Goal: Task Accomplishment & Management: Manage account settings

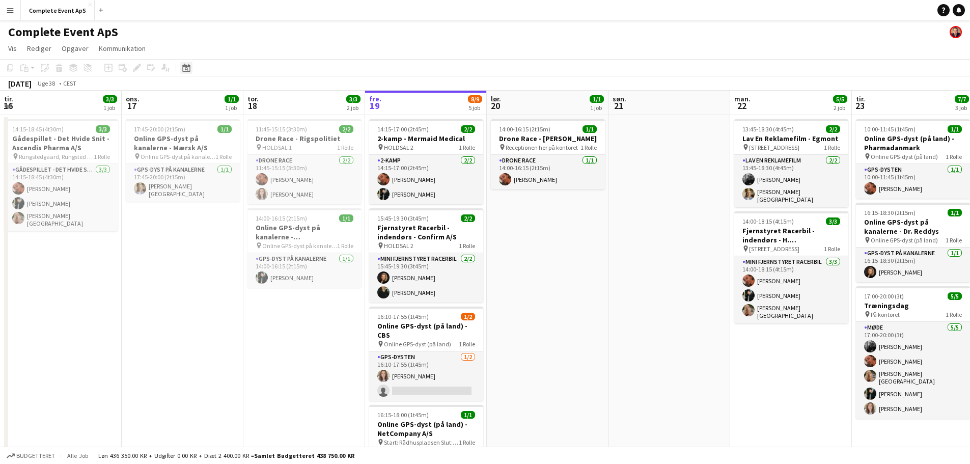
click at [183, 73] on div "Datovælger" at bounding box center [186, 68] width 12 height 12
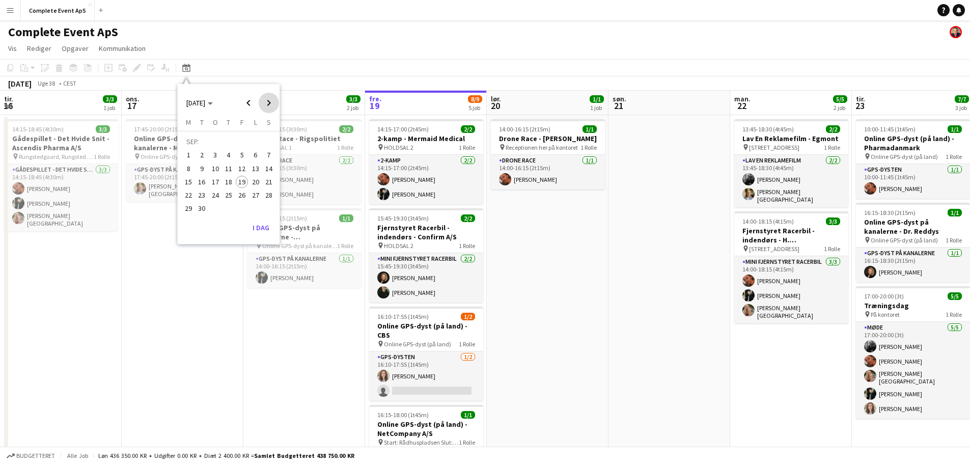
click at [270, 101] on span "Next month" at bounding box center [269, 103] width 20 height 20
drag, startPoint x: 268, startPoint y: 98, endPoint x: 264, endPoint y: 105, distance: 8.2
click at [268, 98] on span "Next month" at bounding box center [269, 103] width 20 height 20
click at [238, 152] on span "5" at bounding box center [242, 155] width 12 height 12
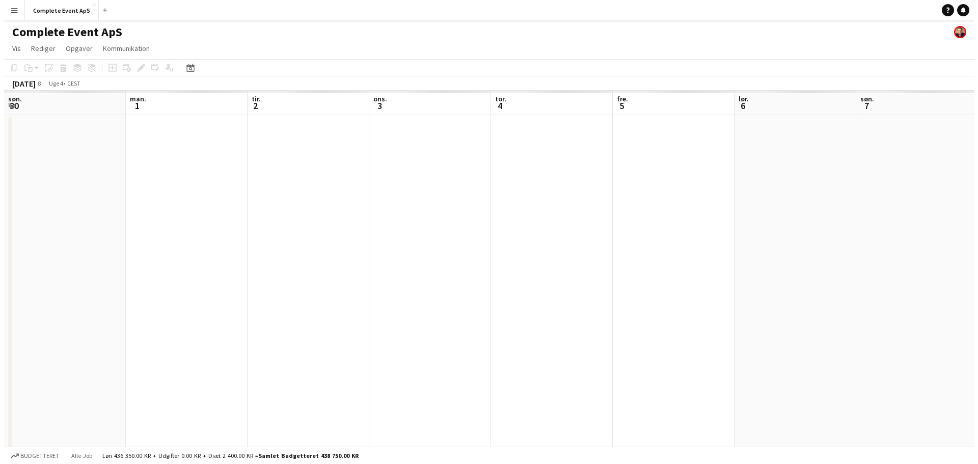
scroll to position [0, 350]
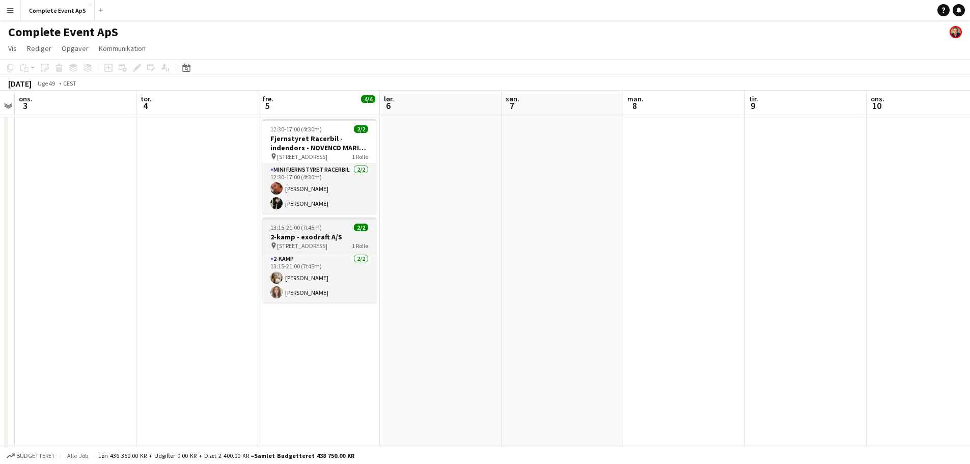
click at [343, 227] on div "13:15-21:00 (7t45m) 2/2" at bounding box center [319, 228] width 114 height 8
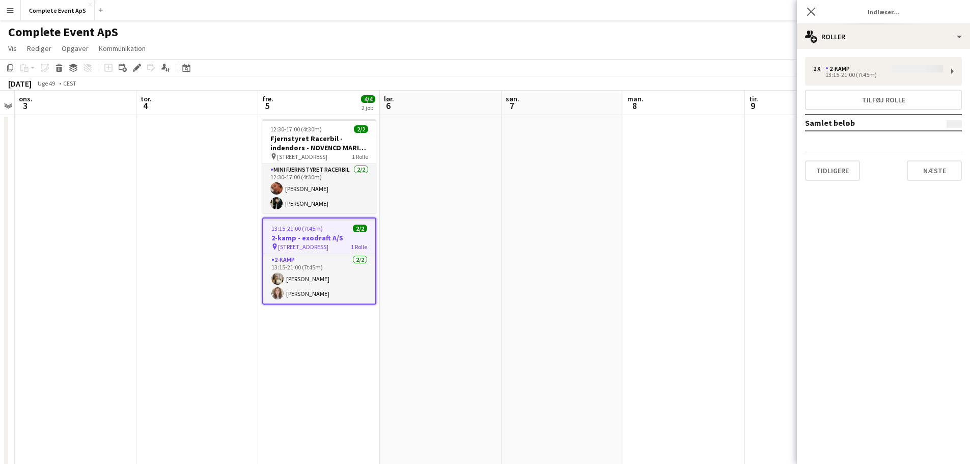
type input "**********"
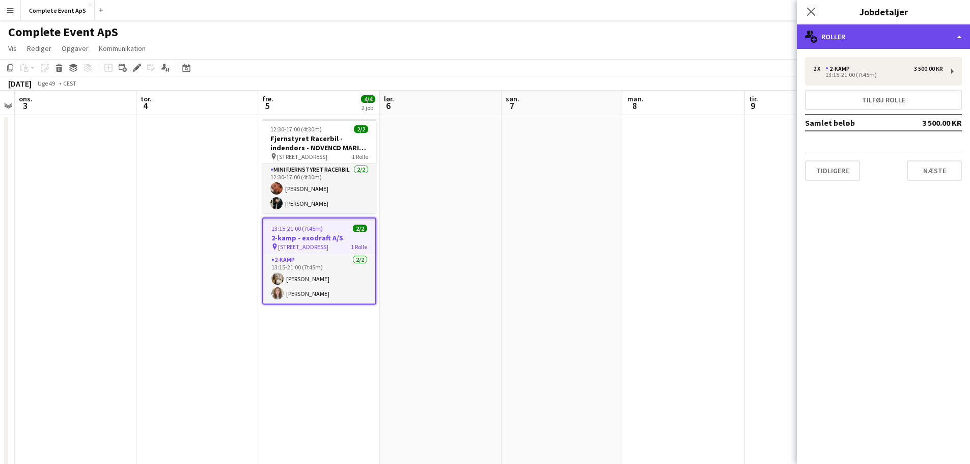
click at [859, 37] on div "multiple-users-add Roller" at bounding box center [883, 36] width 173 height 24
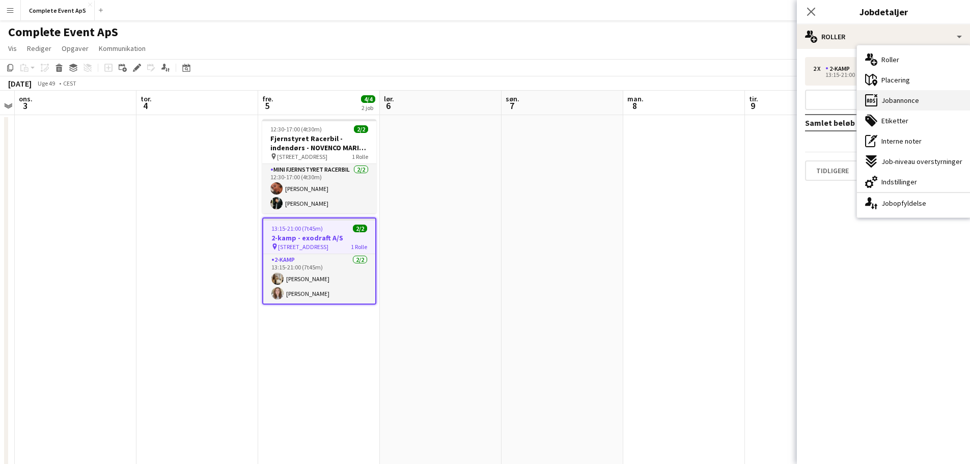
click at [911, 97] on span "Jobannonce" at bounding box center [901, 100] width 38 height 9
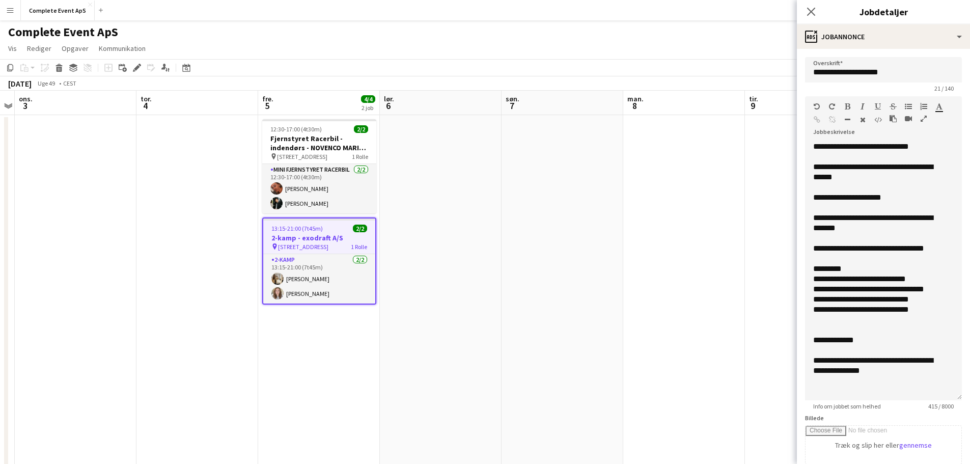
drag, startPoint x: 952, startPoint y: 198, endPoint x: 930, endPoint y: 395, distance: 198.8
click at [930, 395] on div "**********" at bounding box center [883, 271] width 157 height 259
click at [315, 136] on h3 "Fjernstyret Racerbil - indendørs - NOVENCO MARINE & OFFSHORE A/S" at bounding box center [319, 143] width 114 height 18
type input "**********"
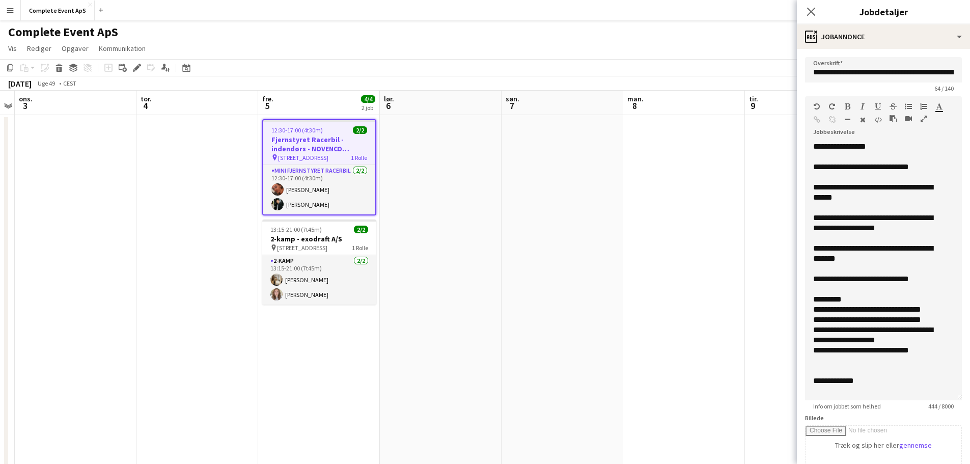
click at [315, 136] on h3 "Fjernstyret Racerbil - indendørs - NOVENCO MARINE & OFFSHORE A/S" at bounding box center [319, 144] width 112 height 18
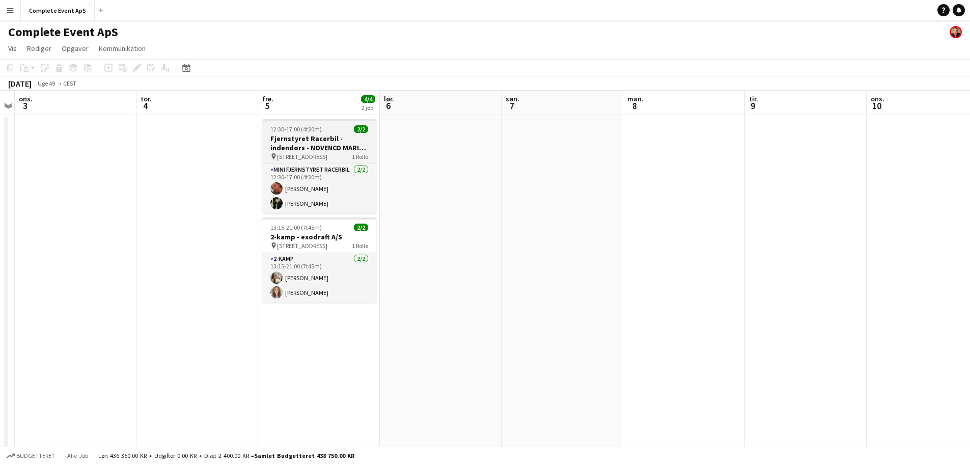
click at [308, 123] on app-job-card "12:30-17:00 (4t30m) 2/2 Fjernstyret Racerbil - indendørs - NOVENCO MARINE & OFF…" at bounding box center [319, 166] width 114 height 94
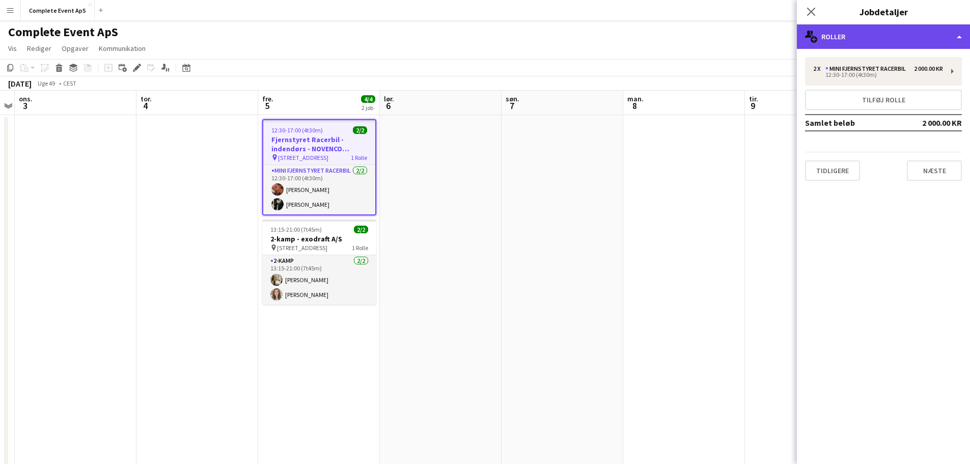
click at [911, 32] on div "multiple-users-add Roller" at bounding box center [883, 36] width 173 height 24
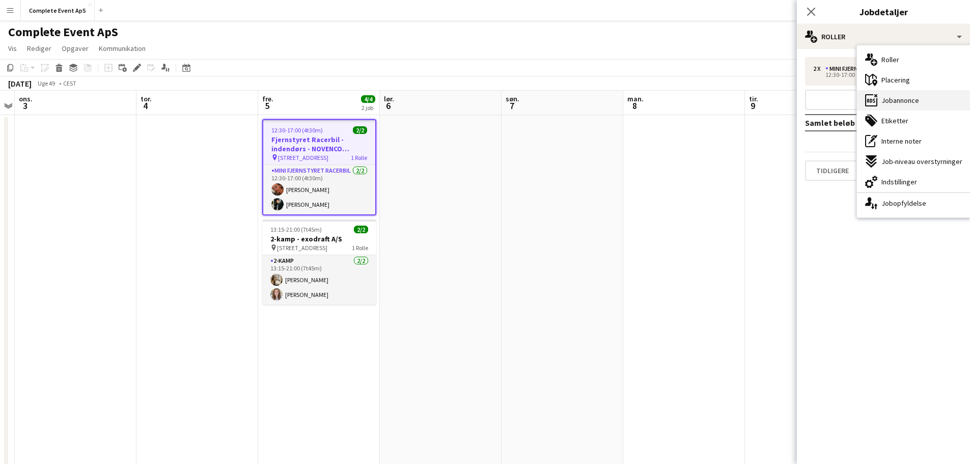
click at [916, 97] on span "Jobannonce" at bounding box center [901, 100] width 38 height 9
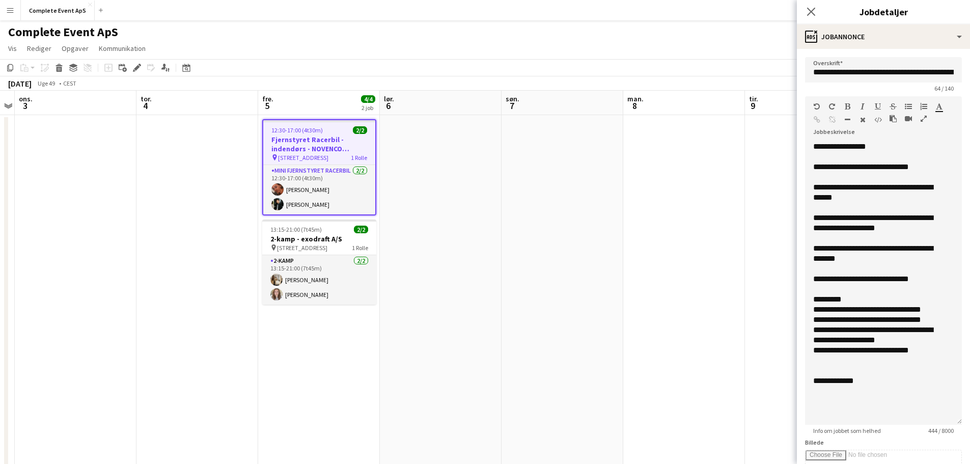
drag, startPoint x: 950, startPoint y: 206, endPoint x: 946, endPoint y: 423, distance: 217.0
click at [946, 423] on div "**********" at bounding box center [883, 283] width 157 height 283
click at [346, 234] on app-job-card "13:15-21:00 (7t45m) 2/2 2-kamp - exodraft A/S pin [STREET_ADDRESS] 1 Rolle 2-ka…" at bounding box center [319, 261] width 114 height 85
type input "**********"
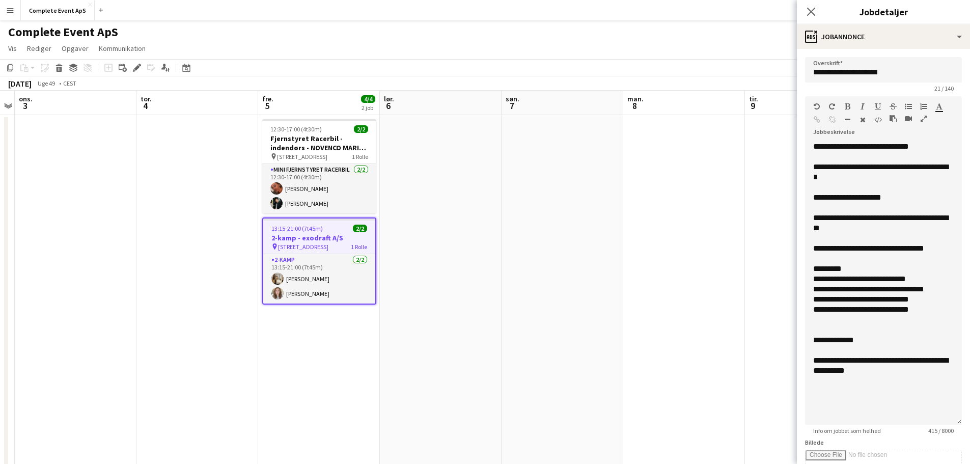
click at [346, 234] on h3 "2-kamp - exodraft A/S" at bounding box center [319, 237] width 112 height 9
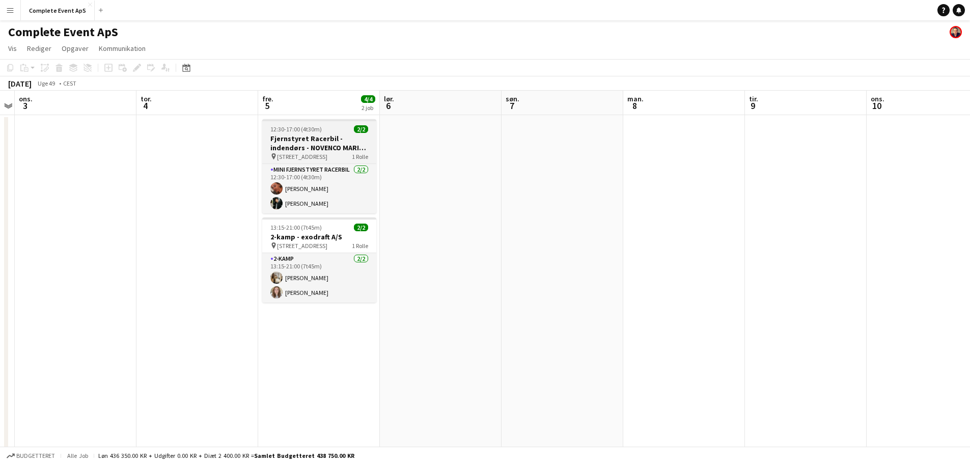
click at [337, 129] on div "12:30-17:00 (4t30m) 2/2" at bounding box center [319, 129] width 114 height 8
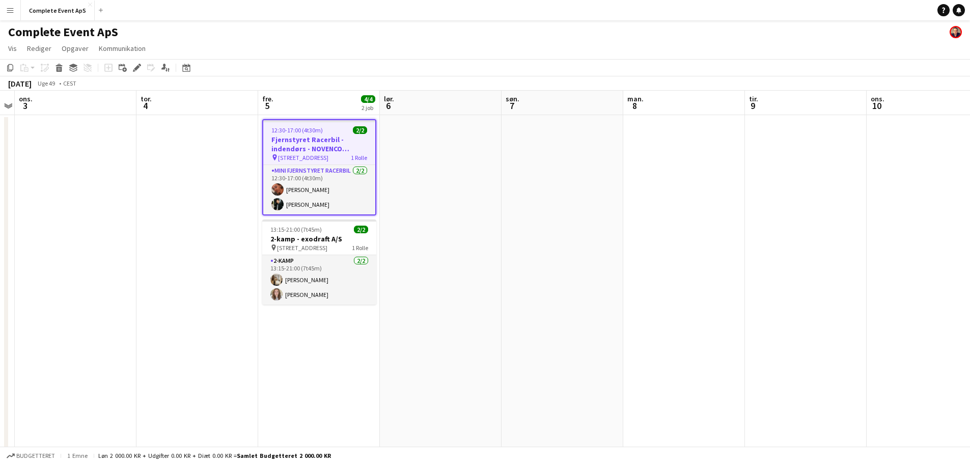
click at [337, 129] on div "12:30-17:00 (4t30m) 2/2" at bounding box center [319, 130] width 112 height 8
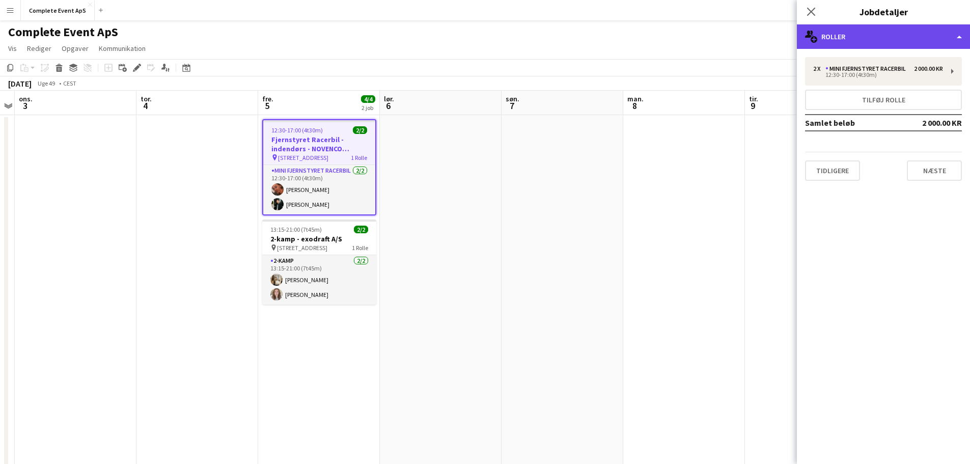
click at [889, 32] on div "multiple-users-add Roller" at bounding box center [883, 36] width 173 height 24
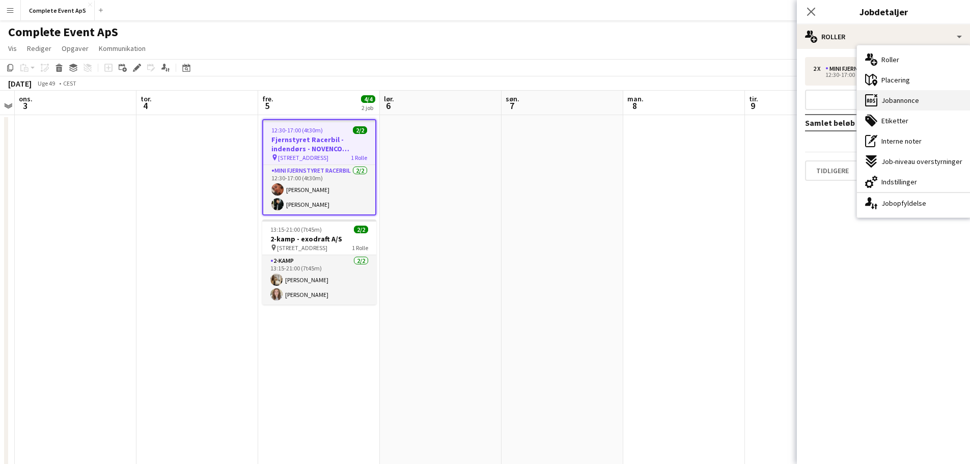
click at [895, 98] on span "Jobannonce" at bounding box center [901, 100] width 38 height 9
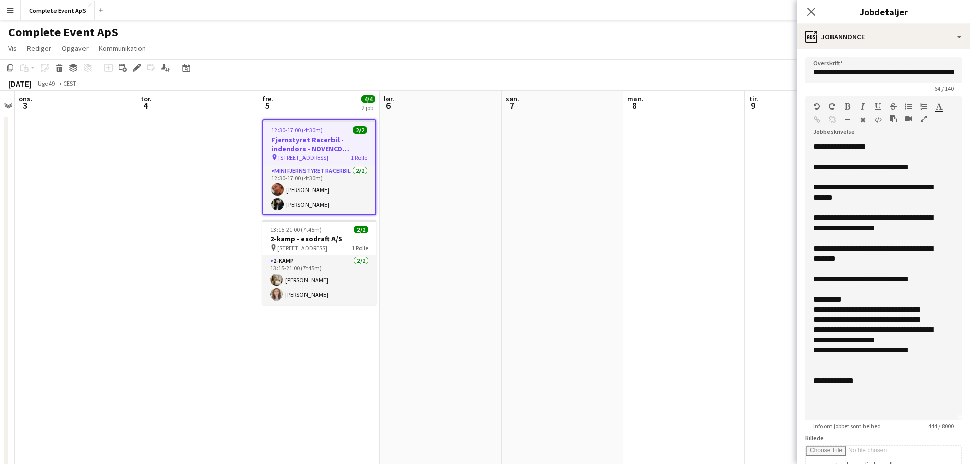
drag, startPoint x: 943, startPoint y: 211, endPoint x: 922, endPoint y: 428, distance: 218.0
click at [922, 429] on app-form-group "**********" at bounding box center [883, 263] width 157 height 334
click at [63, 12] on button "Complete Event ApS Luk" at bounding box center [58, 11] width 74 height 20
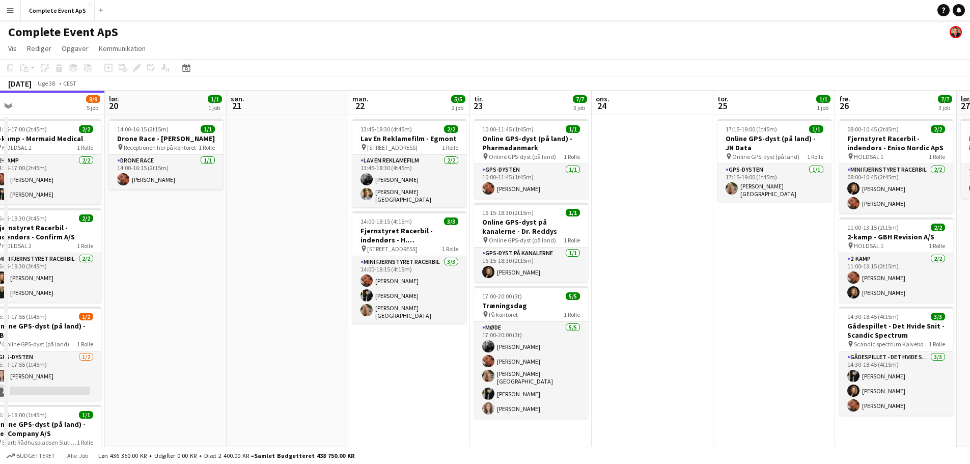
scroll to position [0, 389]
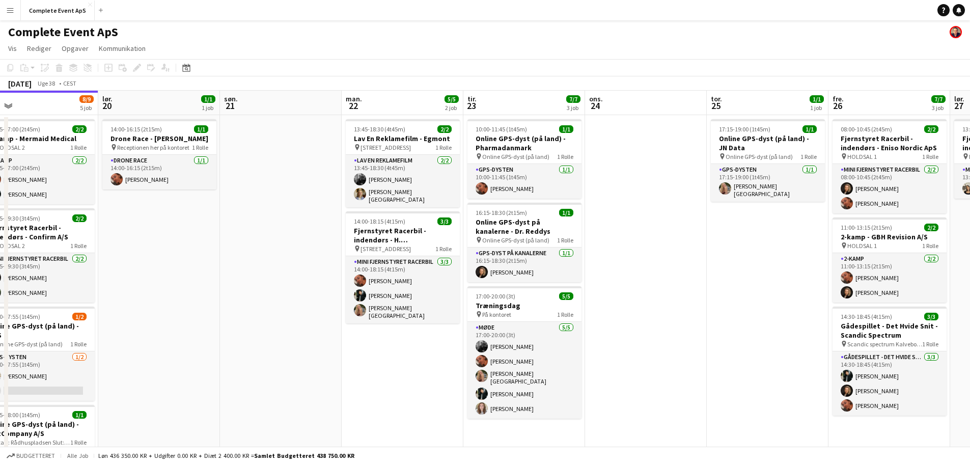
drag, startPoint x: 519, startPoint y: 370, endPoint x: 390, endPoint y: 357, distance: 130.0
click at [390, 357] on app-calendar-viewport "tir. 16 3/3 1 job ons. 17 1/1 1 job tor. 18 3/3 2 job fre. 19 8/9 5 job lør. 20…" at bounding box center [485, 354] width 970 height 526
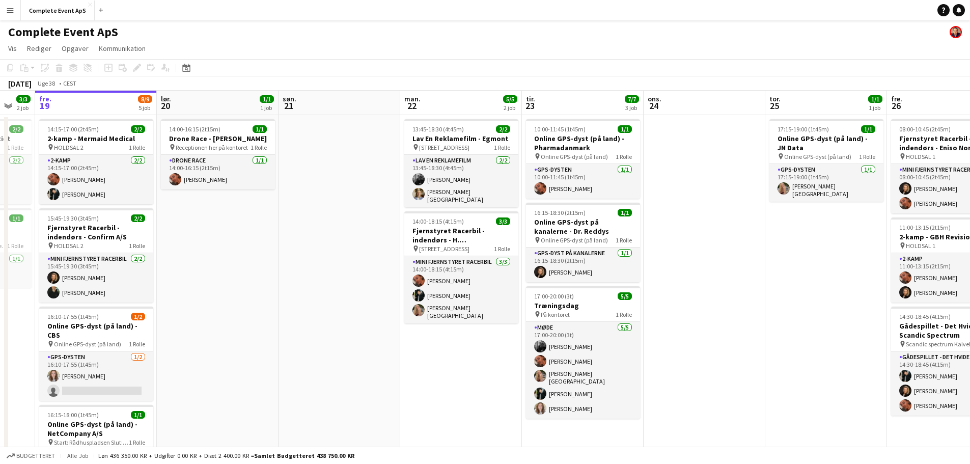
scroll to position [0, 215]
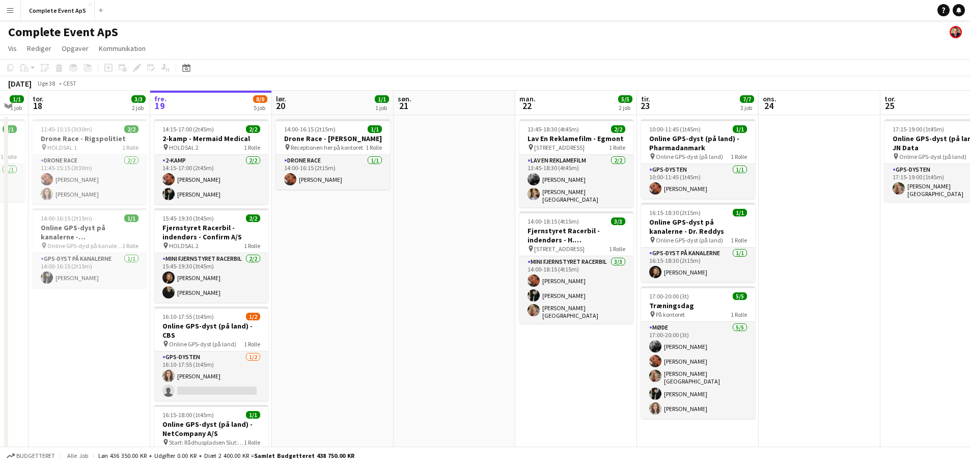
drag, startPoint x: 275, startPoint y: 363, endPoint x: 449, endPoint y: 371, distance: 173.8
click at [449, 371] on app-calendar-viewport "tir. 16 3/3 1 job ons. 17 1/1 1 job tor. 18 3/3 2 job fre. 19 8/9 5 job lør. 20…" at bounding box center [485, 354] width 970 height 526
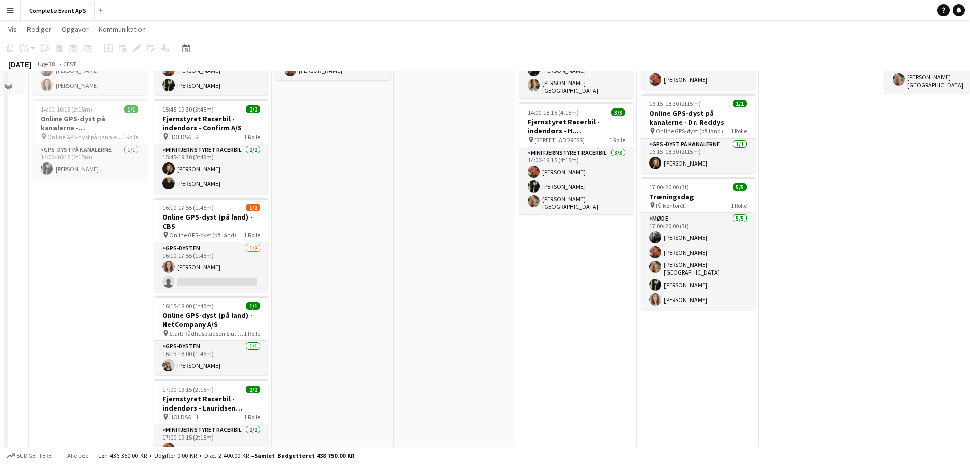
scroll to position [16, 0]
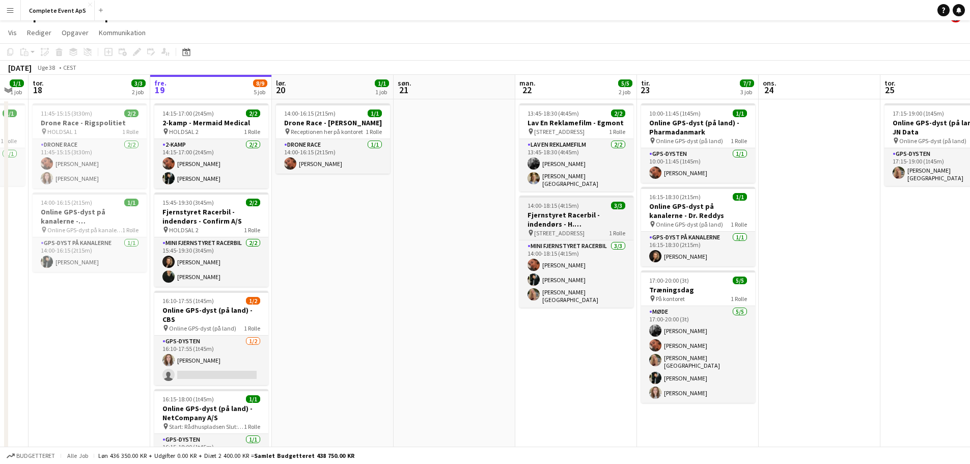
click at [593, 203] on div "14:00-18:15 (4t15m) 3/3" at bounding box center [576, 206] width 114 height 8
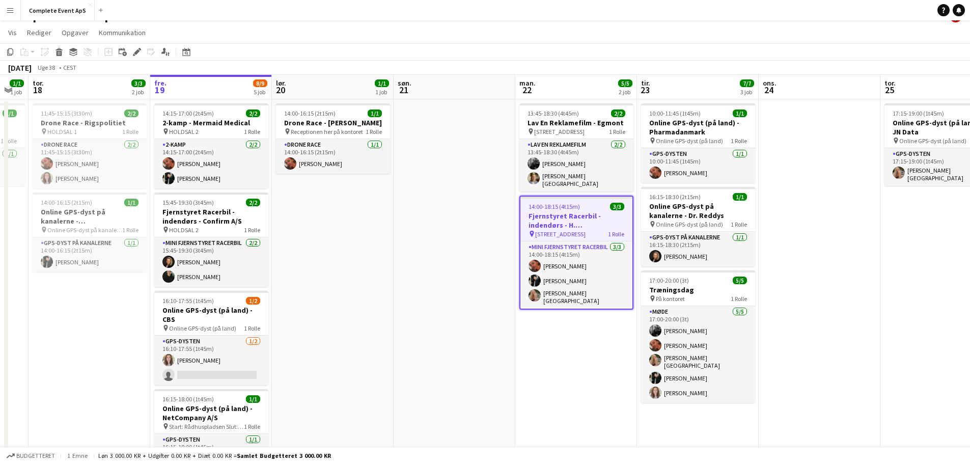
click at [593, 203] on div "14:00-18:15 (4t15m) 3/3" at bounding box center [576, 207] width 112 height 8
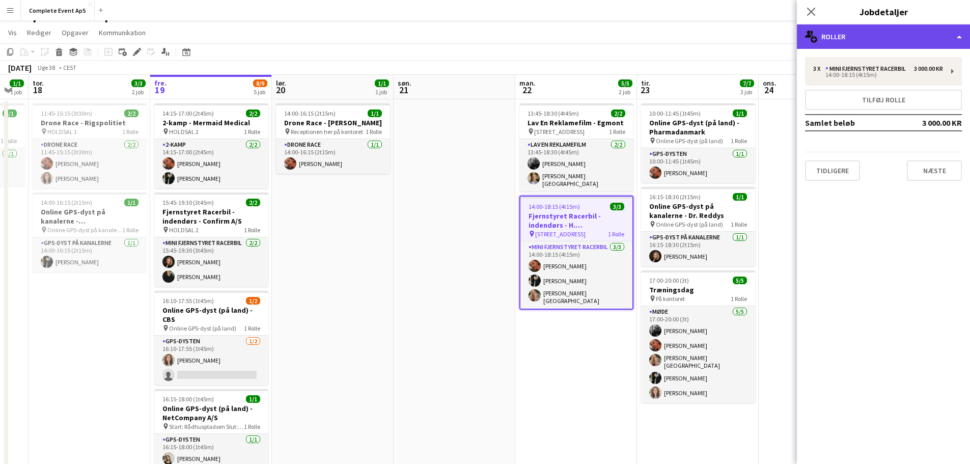
click at [853, 45] on div "multiple-users-add Roller" at bounding box center [883, 36] width 173 height 24
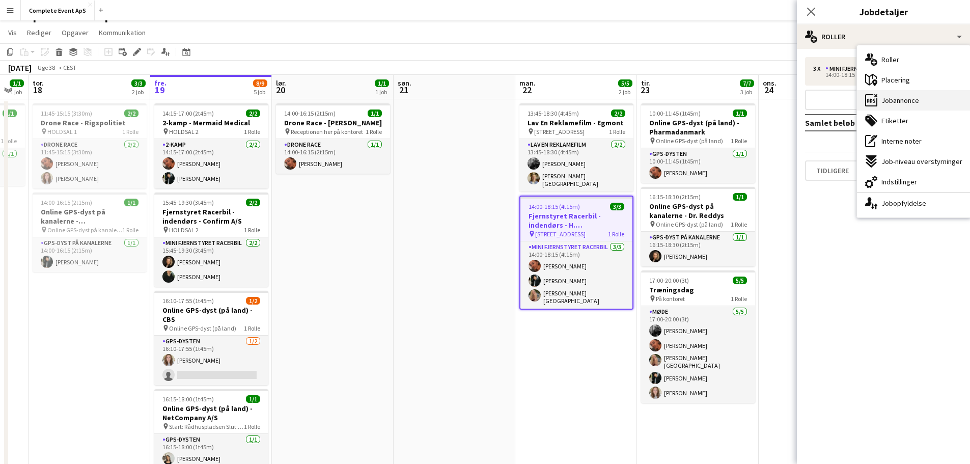
click at [900, 103] on span "Jobannonce" at bounding box center [901, 100] width 38 height 9
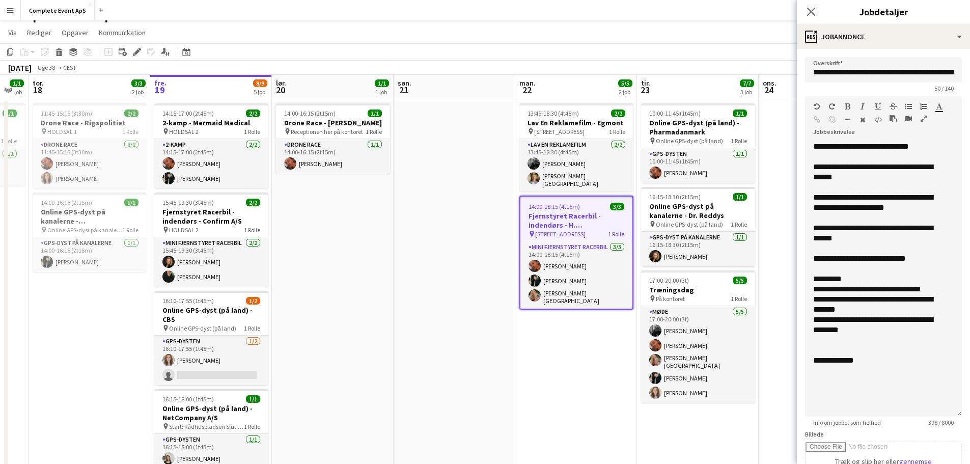
drag, startPoint x: 944, startPoint y: 210, endPoint x: 933, endPoint y: 424, distance: 214.6
click at [933, 424] on app-form-group "**********" at bounding box center [883, 261] width 157 height 330
click at [534, 392] on app-date-cell "13:45-18:30 (4t45m) 2/2 Lav En Reklamefilm - Egmont pin Vognmagergade 11 Københ…" at bounding box center [576, 349] width 122 height 501
